Goal: Task Accomplishment & Management: Complete application form

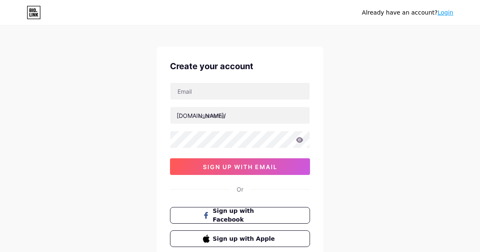
scroll to position [2, 0]
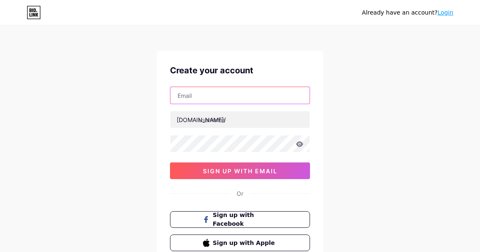
click at [258, 102] on input "text" at bounding box center [239, 95] width 139 height 17
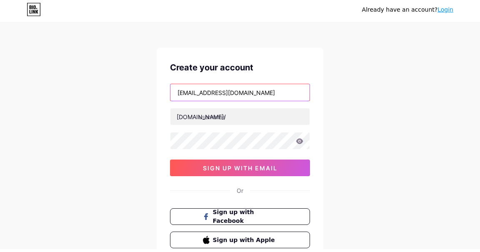
type input "[EMAIL_ADDRESS][DOMAIN_NAME]"
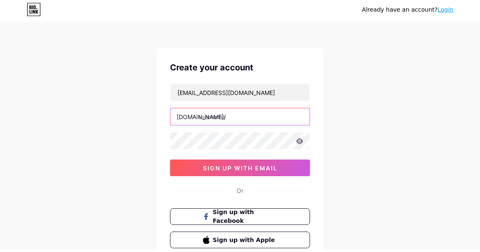
click at [275, 127] on input "text" at bounding box center [239, 119] width 139 height 17
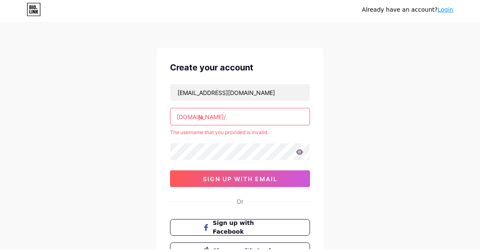
type input "j"
click at [266, 114] on input "xoxo" at bounding box center [239, 119] width 139 height 17
click at [263, 125] on input "xoxo" at bounding box center [239, 119] width 139 height 17
type input "x"
type input "l"
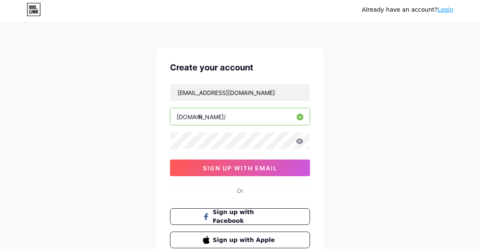
type input "f"
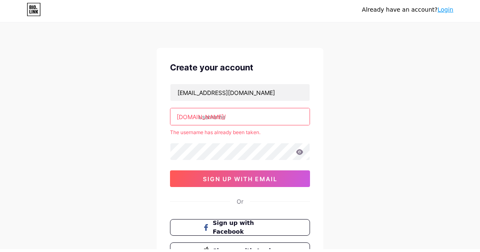
type input "f"
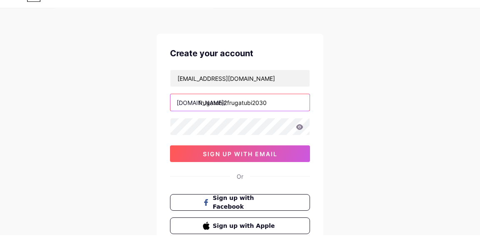
type input "frugatubi2frugatubi2030"
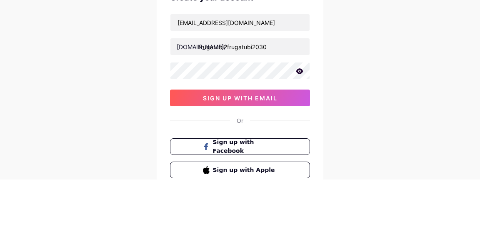
click at [277, 175] on span "sign up with email" at bounding box center [240, 170] width 75 height 7
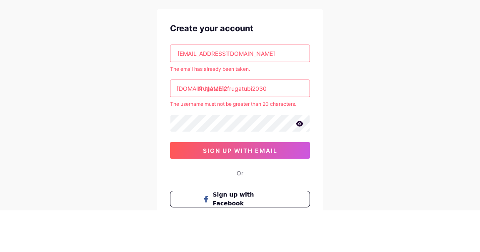
scroll to position [45, 0]
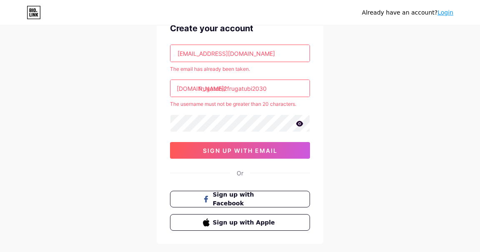
click at [287, 142] on button "sign up with email" at bounding box center [240, 150] width 140 height 17
click at [277, 194] on span "Sign up with Facebook" at bounding box center [245, 198] width 65 height 17
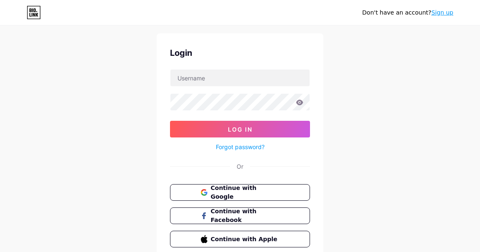
scroll to position [17, 0]
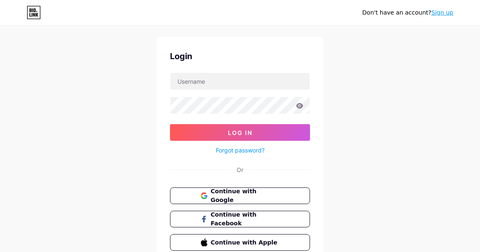
click at [267, 197] on span "Continue with Google" at bounding box center [245, 195] width 69 height 17
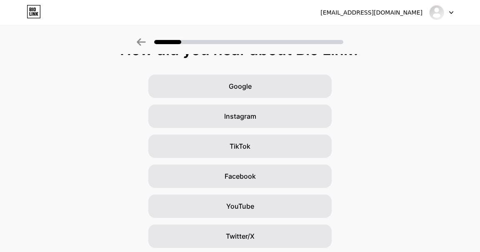
scroll to position [17, 0]
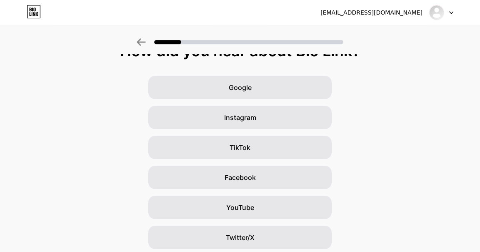
click at [298, 83] on div "Google" at bounding box center [239, 87] width 183 height 23
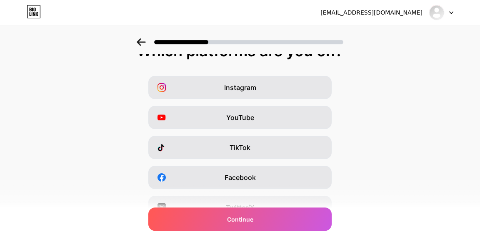
scroll to position [0, 0]
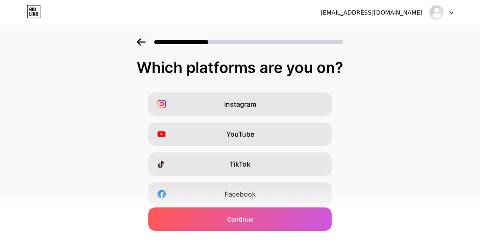
click at [308, 98] on div "Instagram" at bounding box center [239, 103] width 183 height 23
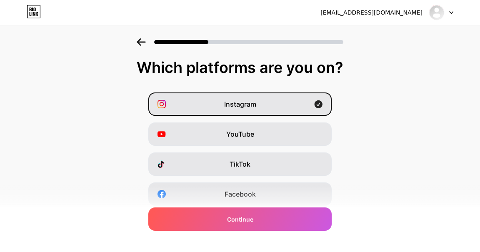
click at [265, 220] on div "Continue" at bounding box center [239, 218] width 183 height 23
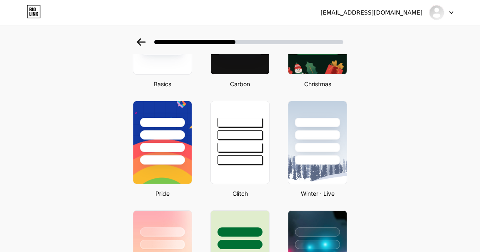
scroll to position [104, 0]
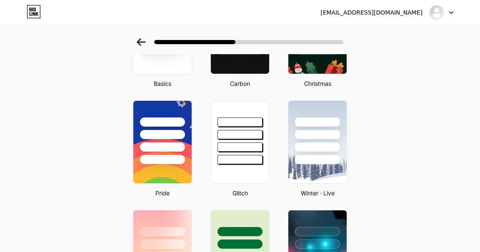
click at [171, 157] on div at bounding box center [162, 159] width 45 height 9
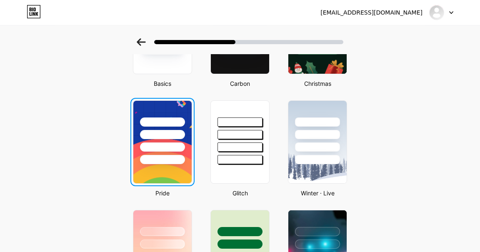
scroll to position [0, 0]
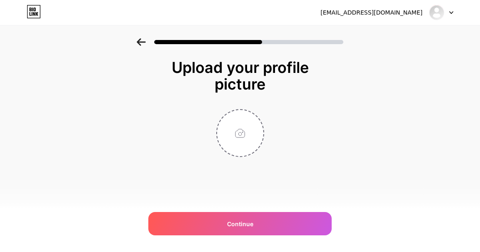
click at [240, 140] on input "file" at bounding box center [240, 133] width 46 height 46
click at [244, 120] on input "file" at bounding box center [240, 133] width 46 height 46
click at [253, 228] on span "Continue" at bounding box center [240, 224] width 26 height 9
click at [252, 135] on input "file" at bounding box center [240, 133] width 46 height 46
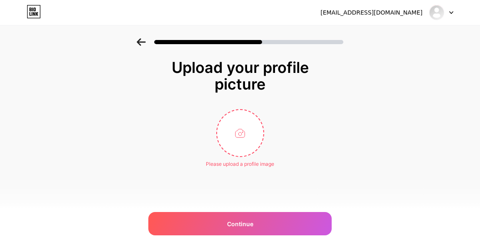
click at [267, 235] on div "Continue" at bounding box center [239, 223] width 183 height 23
click at [245, 142] on input "file" at bounding box center [240, 133] width 46 height 46
click at [275, 235] on div "Continue" at bounding box center [239, 223] width 183 height 23
click at [240, 141] on input "file" at bounding box center [240, 133] width 46 height 46
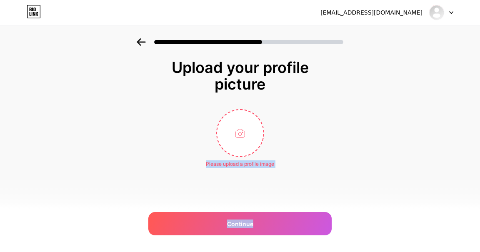
click at [262, 235] on div "Continue" at bounding box center [239, 223] width 183 height 23
click at [285, 235] on div "Continue" at bounding box center [239, 223] width 183 height 23
click at [278, 235] on div "Continue" at bounding box center [239, 223] width 183 height 23
click at [275, 235] on div "Continue" at bounding box center [239, 223] width 183 height 23
click at [250, 140] on input "file" at bounding box center [240, 133] width 46 height 46
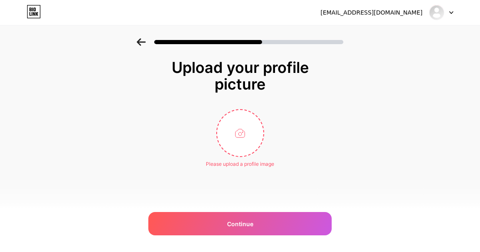
click at [244, 150] on input "file" at bounding box center [240, 133] width 46 height 46
click at [241, 153] on input "file" at bounding box center [240, 133] width 46 height 46
click at [248, 133] on input "file" at bounding box center [240, 133] width 46 height 46
click at [245, 137] on input "file" at bounding box center [240, 133] width 46 height 46
click at [245, 139] on input "file" at bounding box center [240, 133] width 46 height 46
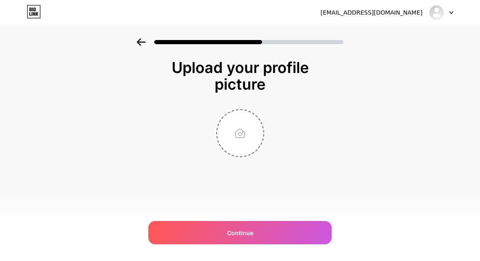
click at [249, 156] on input "file" at bounding box center [240, 133] width 46 height 46
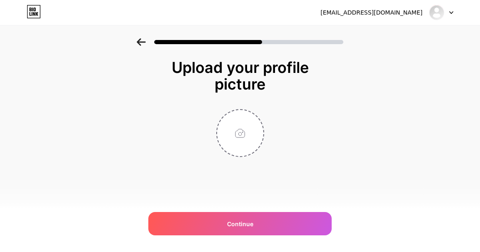
type input "C:\fakepath\1000000633.jpg"
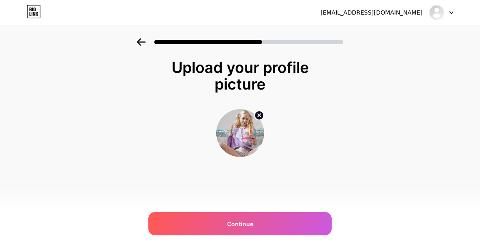
click at [265, 225] on div "Continue" at bounding box center [239, 223] width 183 height 23
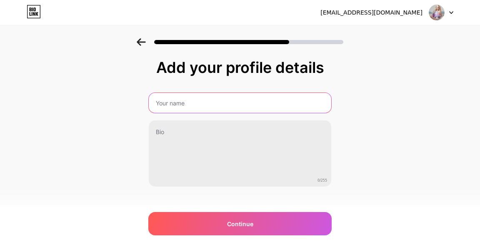
click at [197, 112] on input "text" at bounding box center [240, 103] width 182 height 20
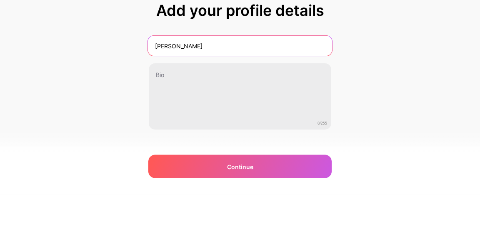
type input "Janis Wilson"
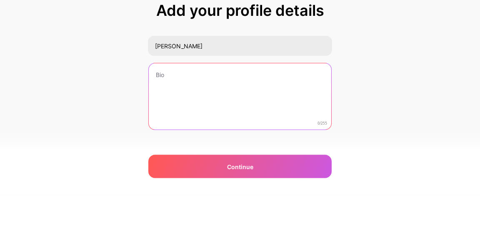
click at [278, 148] on textarea at bounding box center [240, 153] width 182 height 67
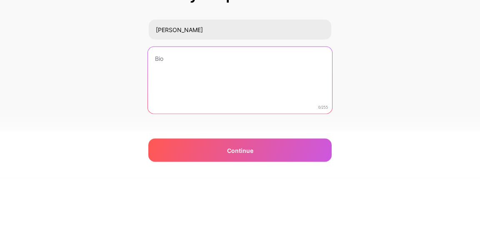
scroll to position [9, 0]
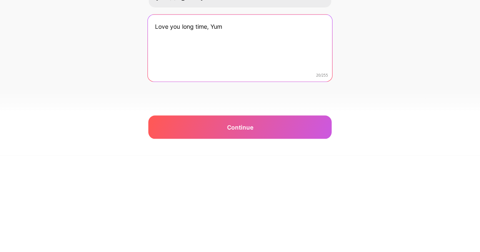
type textarea "Love you long time, Yum"
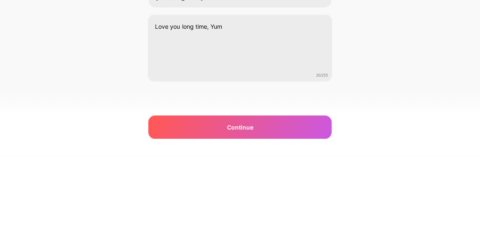
click at [202, 226] on div "Continue" at bounding box center [239, 223] width 183 height 23
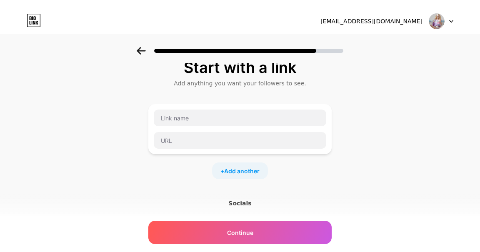
scroll to position [0, 0]
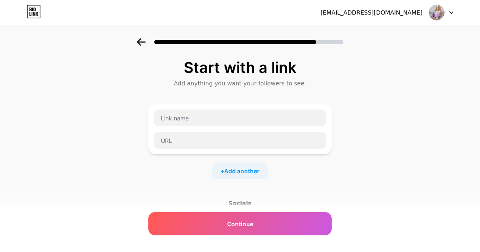
click at [261, 227] on div "Continue" at bounding box center [239, 223] width 183 height 23
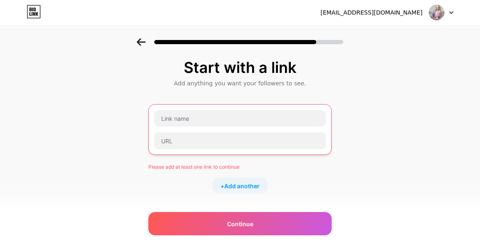
click at [250, 188] on span "Add another" at bounding box center [241, 186] width 35 height 9
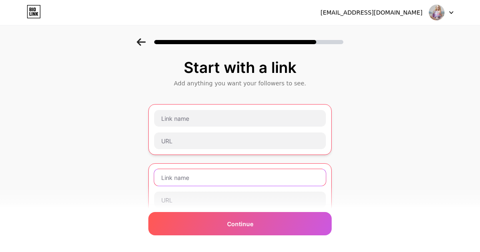
click at [224, 178] on input "text" at bounding box center [240, 177] width 172 height 17
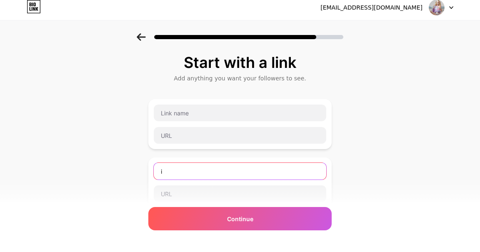
type input "i"
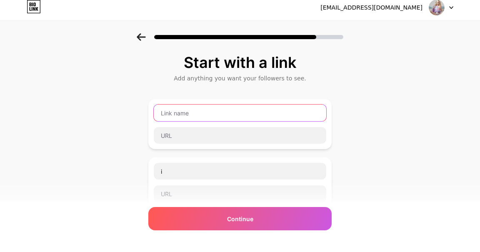
click at [223, 117] on input "text" at bounding box center [240, 118] width 172 height 17
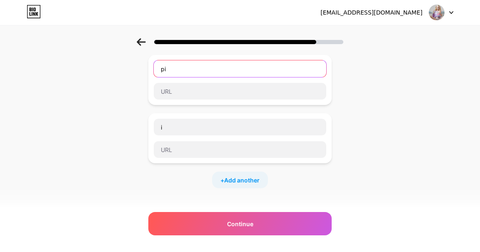
type input "p"
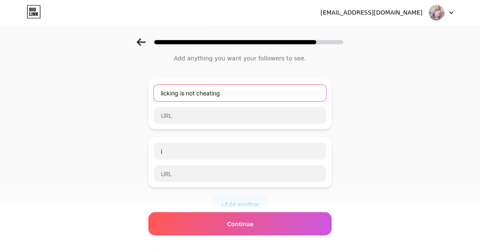
scroll to position [0, 0]
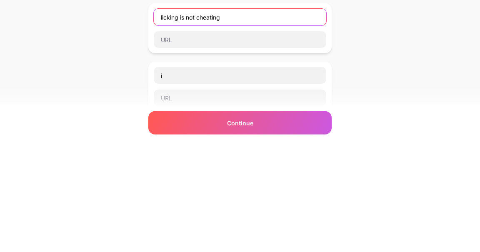
type input "licking is not cheating"
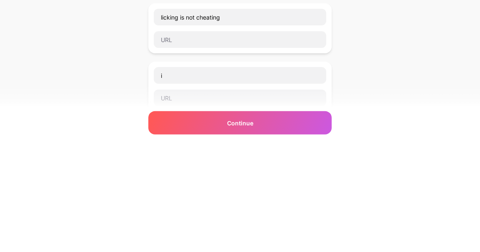
click at [301, 225] on div "Continue" at bounding box center [239, 223] width 183 height 23
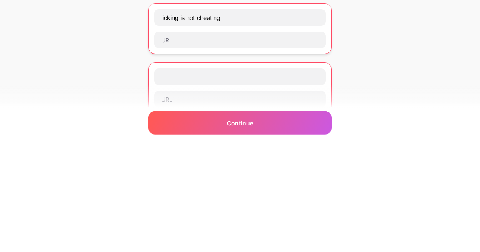
scroll to position [101, 0]
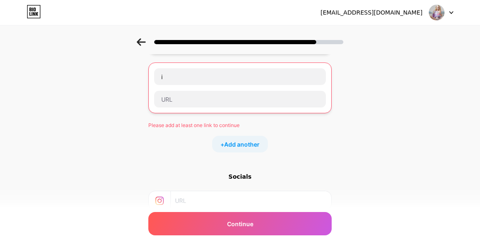
click at [268, 235] on div "Continue" at bounding box center [239, 223] width 183 height 23
click at [134, 51] on div at bounding box center [240, 39] width 480 height 29
click at [295, 235] on div "Continue" at bounding box center [239, 223] width 183 height 23
click at [297, 235] on div "Continue" at bounding box center [239, 223] width 183 height 23
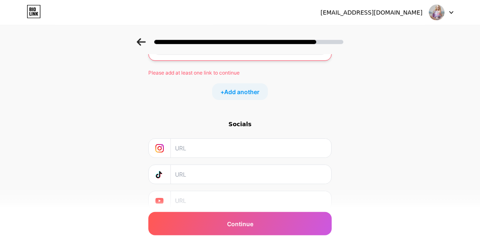
scroll to position [162, 0]
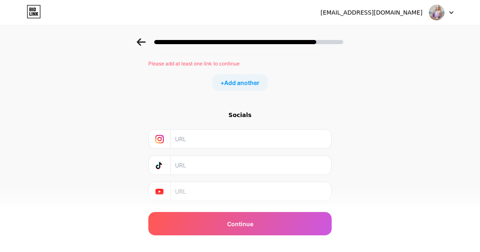
click at [240, 141] on input "text" at bounding box center [250, 139] width 151 height 19
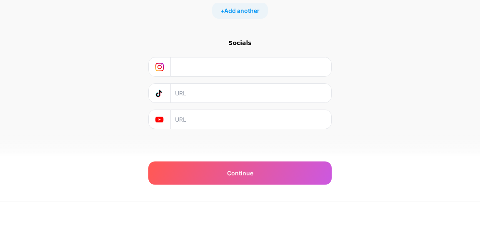
click at [223, 115] on input "text" at bounding box center [250, 117] width 151 height 19
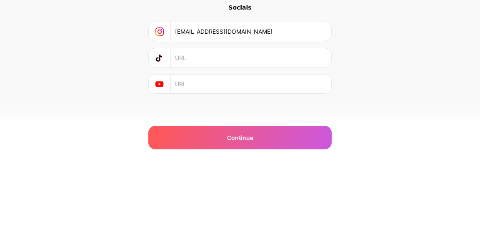
type input "[EMAIL_ADDRESS][DOMAIN_NAME]"
click at [278, 225] on div "Continue" at bounding box center [239, 223] width 183 height 23
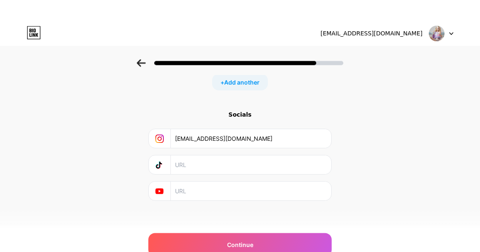
scroll to position [162, 0]
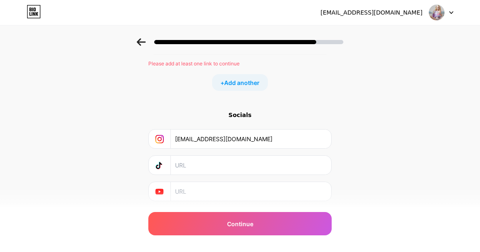
click at [241, 228] on span "Continue" at bounding box center [240, 224] width 26 height 9
click at [250, 168] on input "text" at bounding box center [250, 165] width 151 height 19
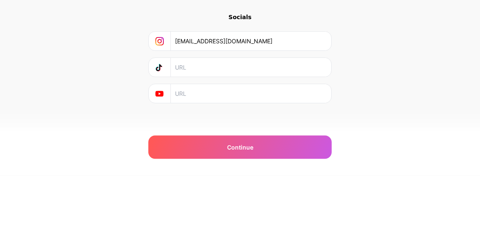
click at [387, 162] on div "Start with a link Add anything you want your followers to see. licking is not c…" at bounding box center [240, 38] width 480 height 367
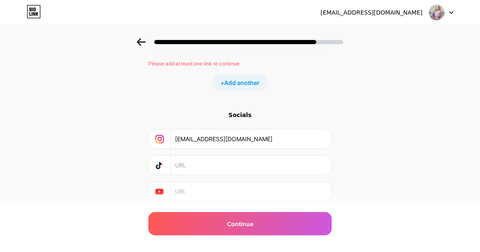
click at [258, 192] on input "text" at bounding box center [250, 191] width 151 height 19
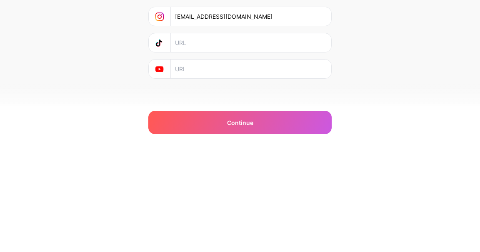
click at [375, 223] on div "janiswilson781@gmail.com Logout Link Copied Start with a link Add anything you …" at bounding box center [240, 35] width 480 height 439
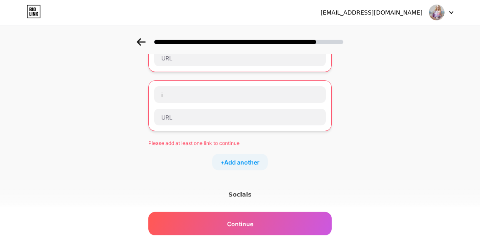
scroll to position [82, 0]
click at [453, 14] on icon at bounding box center [451, 12] width 4 height 3
click at [438, 90] on div "Start with a link Add anything you want your followers to see. licking is not c…" at bounding box center [240, 139] width 480 height 367
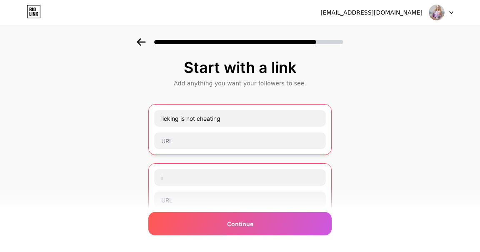
scroll to position [4, 0]
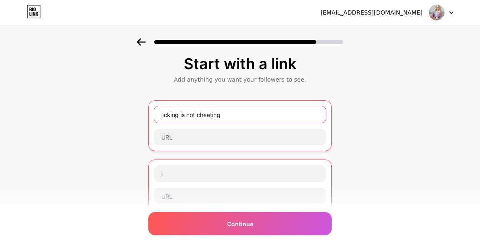
click at [287, 117] on input "licking is not cheating" at bounding box center [240, 114] width 172 height 17
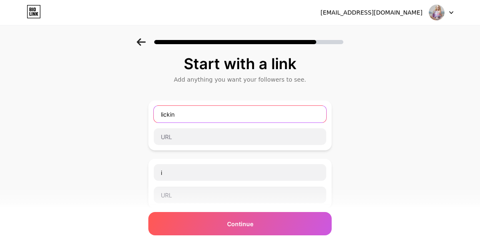
type input "licki"
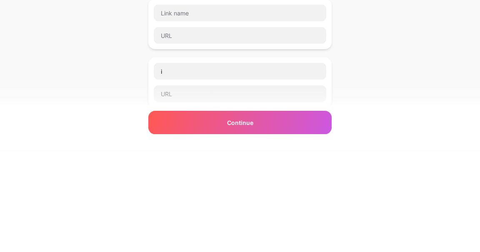
click at [298, 218] on div "Continue" at bounding box center [239, 223] width 183 height 23
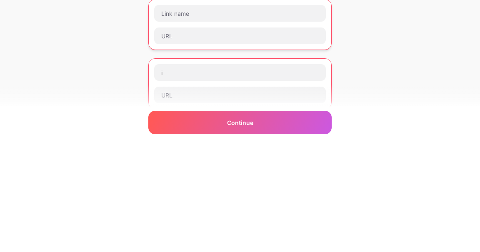
scroll to position [105, 0]
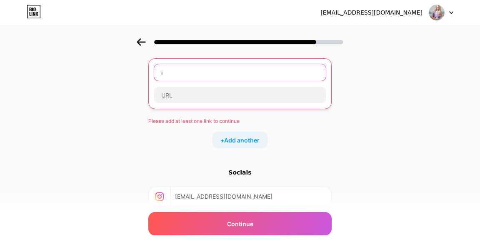
click at [245, 64] on input "i" at bounding box center [240, 72] width 172 height 17
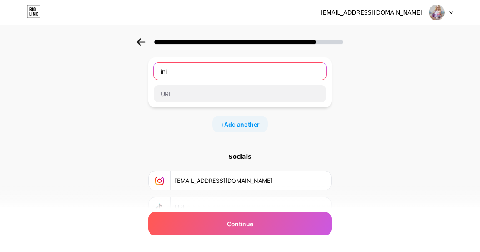
click at [260, 75] on input "ini" at bounding box center [240, 71] width 172 height 17
type input "i"
click at [227, 76] on input "text" at bounding box center [240, 71] width 172 height 17
type input "t"
type input "[EMAIL_ADDRESS][DOMAIN_NAME]"
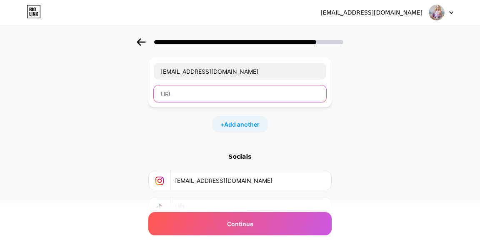
click at [230, 93] on input "text" at bounding box center [240, 93] width 172 height 17
type input "treads"
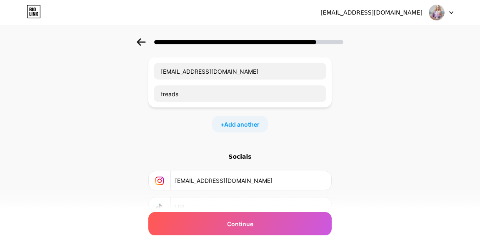
click at [250, 127] on span "Add another" at bounding box center [241, 124] width 35 height 9
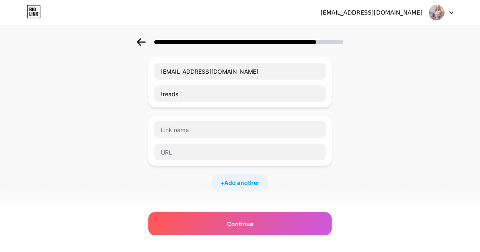
click at [281, 235] on div "Continue" at bounding box center [239, 223] width 183 height 23
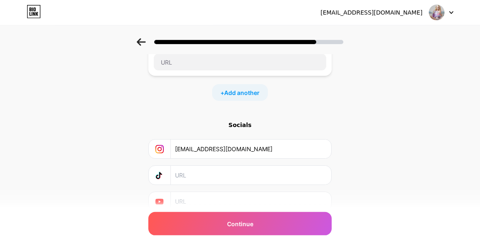
scroll to position [219, 0]
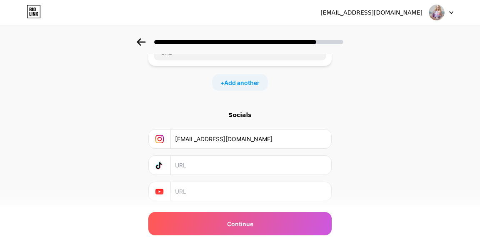
click at [237, 193] on input "text" at bounding box center [250, 191] width 151 height 19
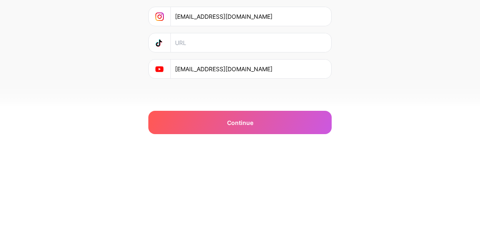
type input "[EMAIL_ADDRESS][DOMAIN_NAME]"
click at [274, 232] on div "Continue" at bounding box center [239, 223] width 183 height 23
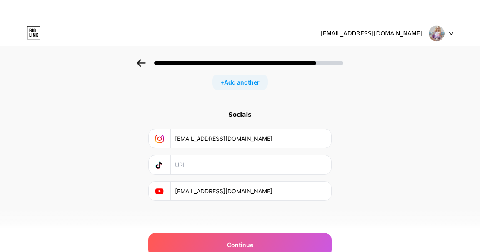
scroll to position [219, 0]
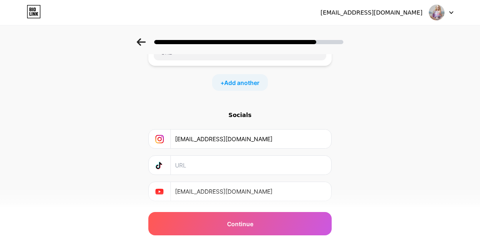
click at [241, 228] on span "Continue" at bounding box center [240, 224] width 26 height 9
click at [240, 164] on input "text" at bounding box center [250, 165] width 151 height 19
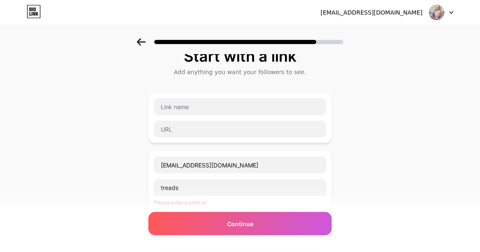
scroll to position [0, 0]
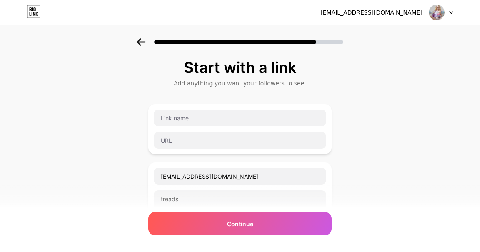
click at [284, 59] on div "Start with a link" at bounding box center [239, 67] width 175 height 17
click at [442, 15] on img at bounding box center [437, 13] width 16 height 16
click at [403, 11] on div "[EMAIL_ADDRESS][DOMAIN_NAME]" at bounding box center [371, 12] width 102 height 9
click at [40, 7] on icon at bounding box center [33, 11] width 13 height 13
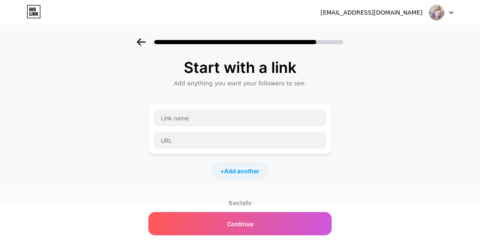
click at [243, 225] on span "Continue" at bounding box center [240, 224] width 26 height 9
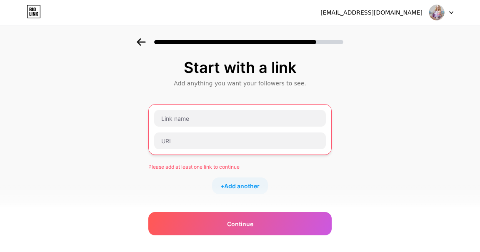
click at [445, 8] on img at bounding box center [437, 13] width 16 height 16
click at [393, 124] on div "Start with a link Add anything you want your followers to see. Please add at le…" at bounding box center [240, 192] width 480 height 308
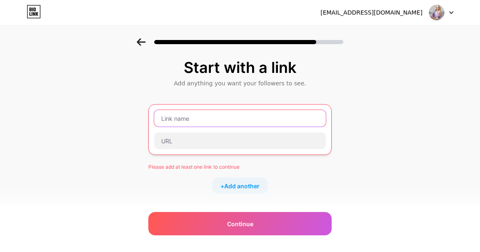
click at [269, 120] on input "text" at bounding box center [240, 118] width 172 height 17
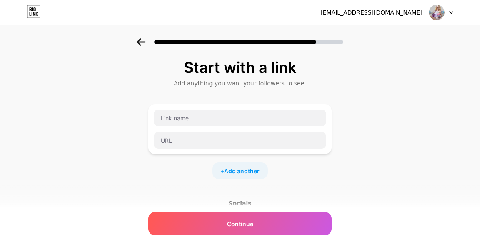
click at [245, 202] on div "Socials" at bounding box center [239, 203] width 183 height 8
click at [244, 220] on span "Continue" at bounding box center [240, 224] width 26 height 9
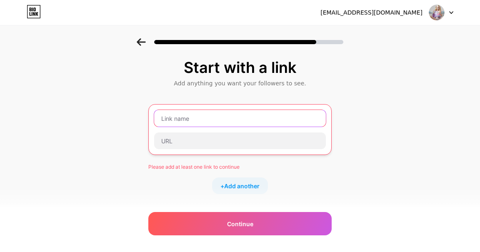
click at [265, 115] on input "text" at bounding box center [240, 118] width 172 height 17
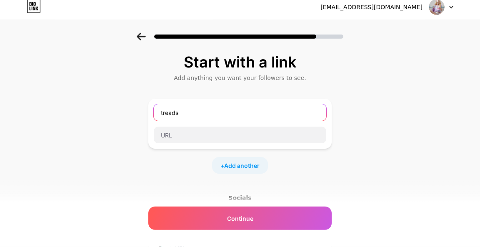
type input "treads"
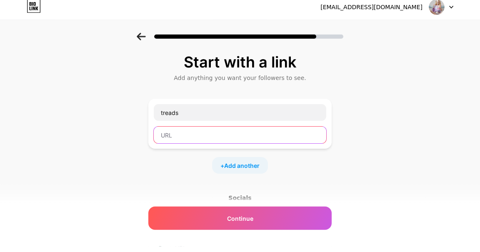
click at [256, 144] on input "text" at bounding box center [240, 140] width 172 height 17
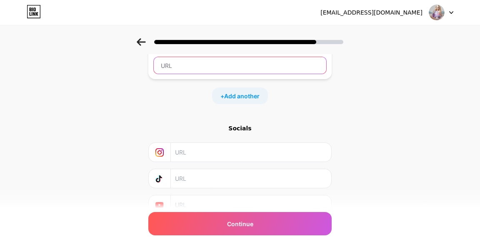
type input "h"
type input "[PERSON_NAME]"
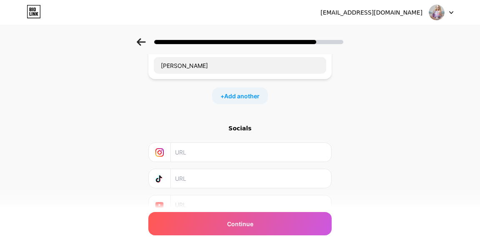
click at [240, 93] on span "Add another" at bounding box center [241, 96] width 35 height 9
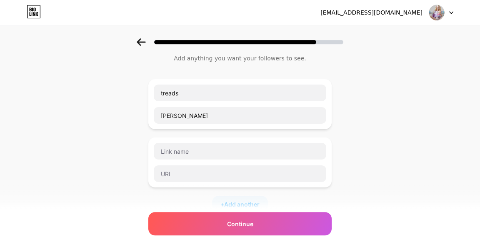
scroll to position [0, 0]
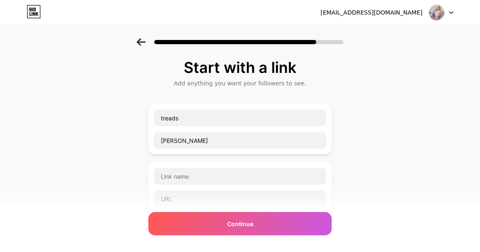
click at [253, 220] on span "Continue" at bounding box center [240, 224] width 26 height 9
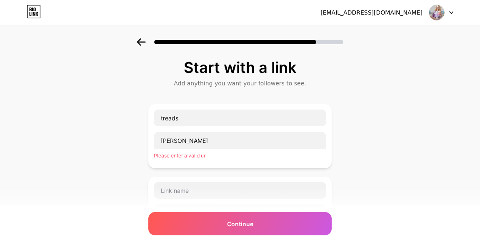
click at [205, 154] on div "Please enter a valid url" at bounding box center [240, 155] width 172 height 7
click at [205, 157] on div "Please enter a valid url" at bounding box center [240, 155] width 172 height 7
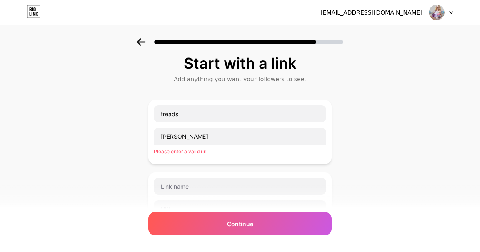
scroll to position [5, 0]
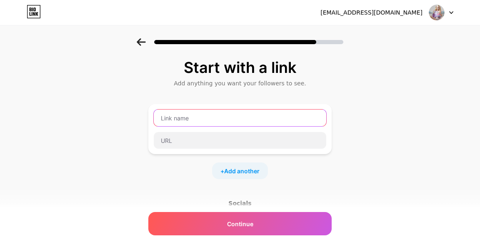
click at [203, 119] on input "text" at bounding box center [240, 118] width 172 height 17
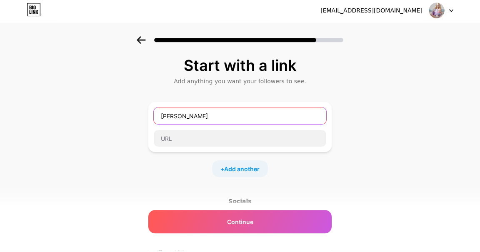
type input "[PERSON_NAME]"
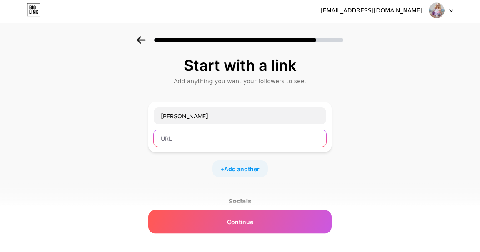
click at [210, 143] on input "text" at bounding box center [240, 140] width 172 height 17
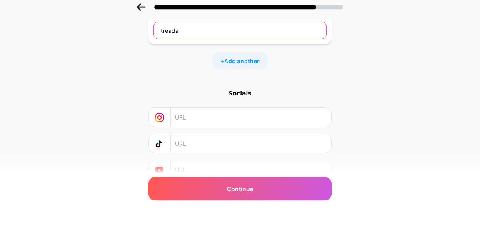
click at [217, 70] on input "treada" at bounding box center [240, 65] width 172 height 17
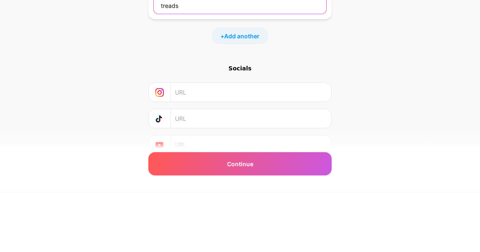
type input "treads"
click at [253, 158] on input "text" at bounding box center [250, 152] width 151 height 19
click at [311, 153] on input "text" at bounding box center [250, 152] width 151 height 19
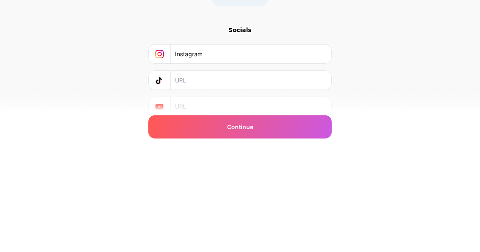
type input "Instagram"
click at [264, 230] on div "Continue" at bounding box center [239, 223] width 183 height 23
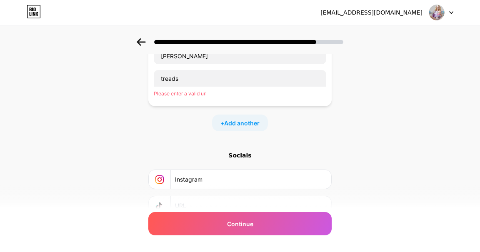
scroll to position [55, 0]
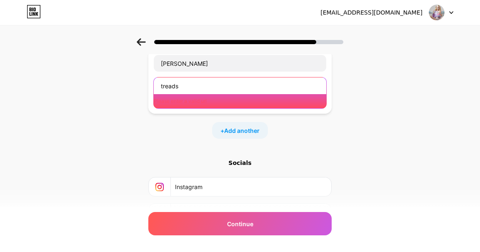
click at [240, 87] on input "treads" at bounding box center [240, 85] width 172 height 17
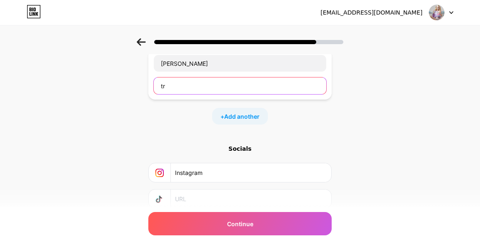
type input "t"
click at [253, 90] on input "insteadgraj" at bounding box center [240, 85] width 172 height 17
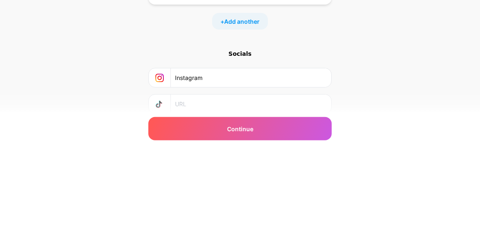
type input "Instagram"
click at [206, 200] on input "text" at bounding box center [250, 199] width 151 height 19
type input "treads"
click at [269, 228] on div "Continue" at bounding box center [239, 223] width 183 height 23
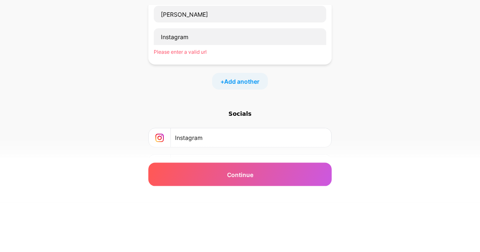
scroll to position [104, 0]
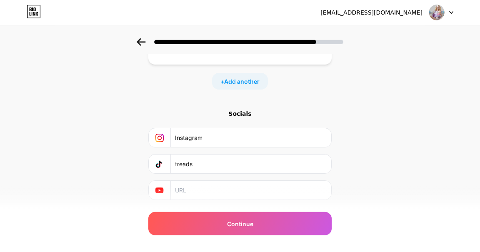
click at [433, 14] on img at bounding box center [437, 13] width 16 height 16
click at [378, 35] on li "Logout" at bounding box center [401, 34] width 103 height 22
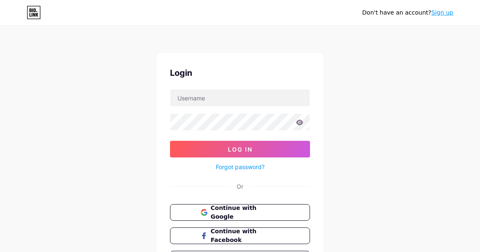
scroll to position [22, 0]
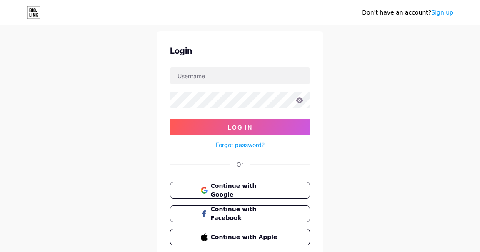
click at [240, 192] on span "Continue with Google" at bounding box center [245, 190] width 69 height 17
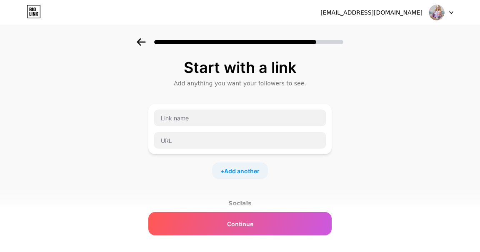
click at [215, 225] on div "Continue" at bounding box center [239, 223] width 183 height 23
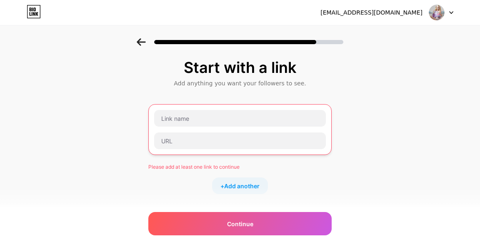
click at [217, 225] on div "Continue" at bounding box center [239, 223] width 183 height 23
click at [217, 227] on div "Continue" at bounding box center [239, 223] width 183 height 23
